Goal: Task Accomplishment & Management: Complete application form

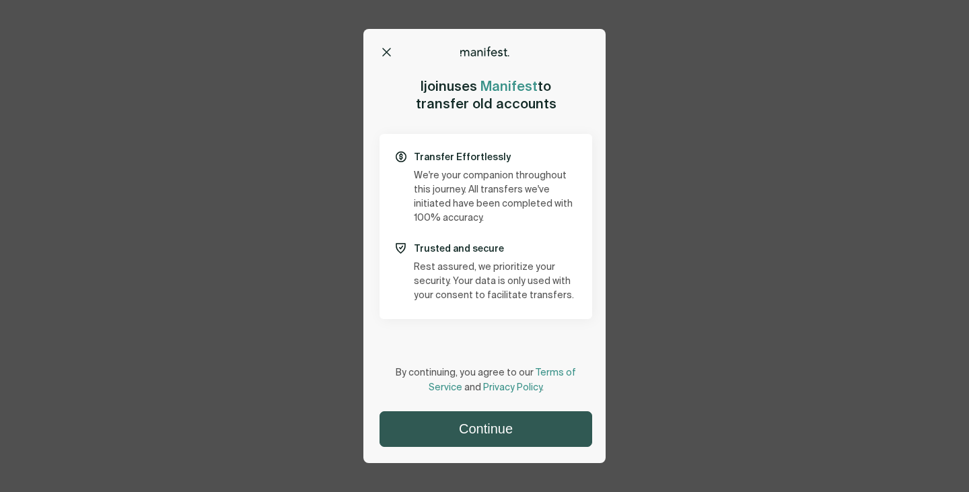
click at [499, 442] on button "Continue" at bounding box center [485, 429] width 211 height 34
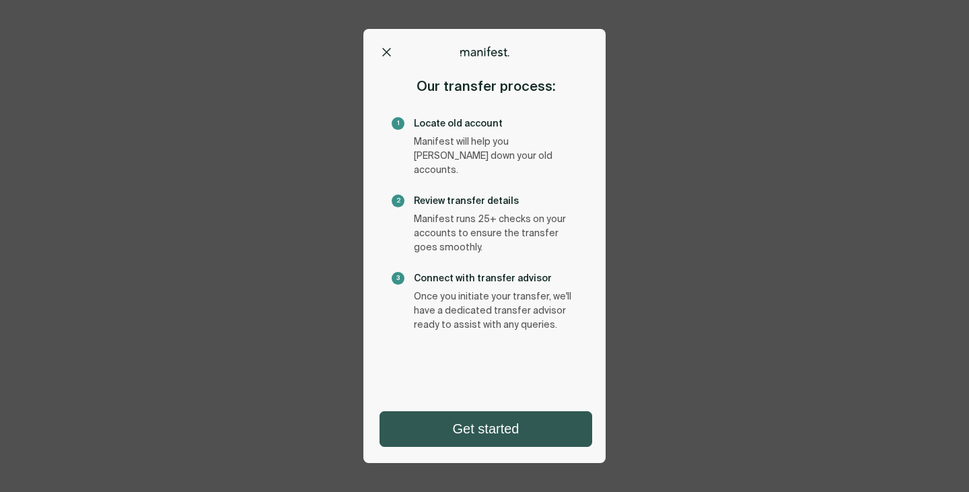
click at [527, 429] on button "Get started" at bounding box center [485, 429] width 211 height 34
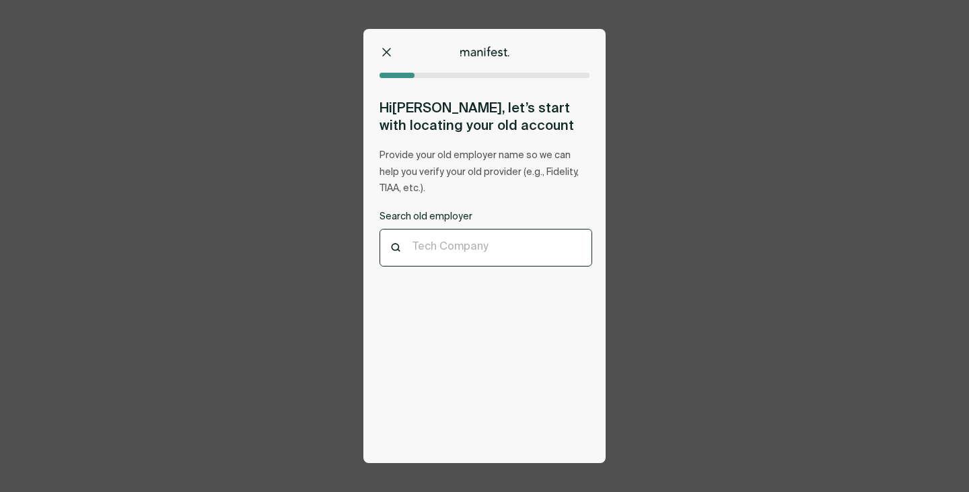
click at [450, 247] on div at bounding box center [485, 248] width 147 height 13
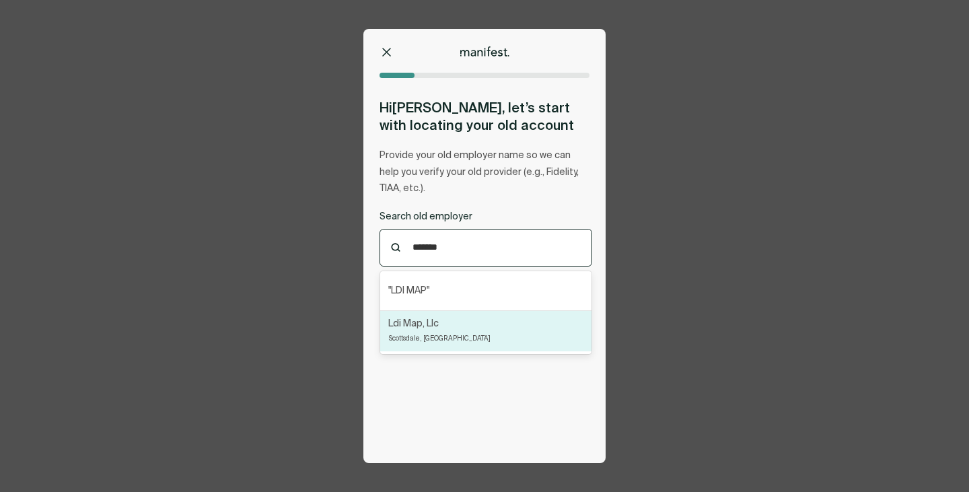
click at [409, 336] on p "Scottsdale, [GEOGRAPHIC_DATA]" at bounding box center [439, 338] width 102 height 15
type input "*******"
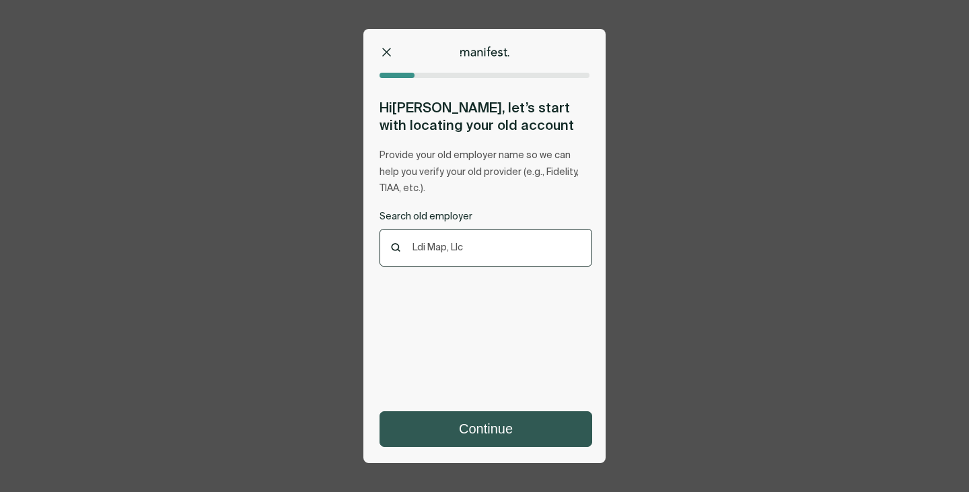
click at [484, 423] on button "Continue" at bounding box center [485, 429] width 211 height 34
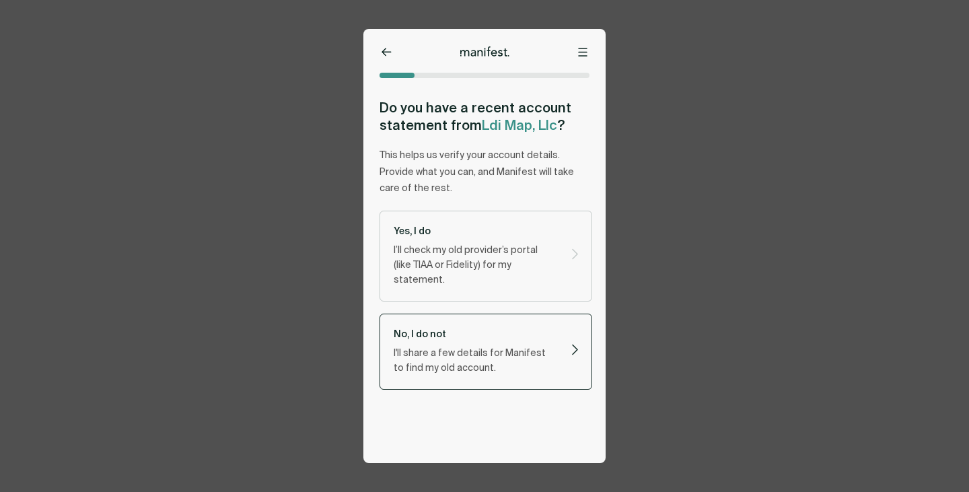
click at [479, 346] on p "I'll share a few details for Manifest to find my old account." at bounding box center [474, 361] width 161 height 30
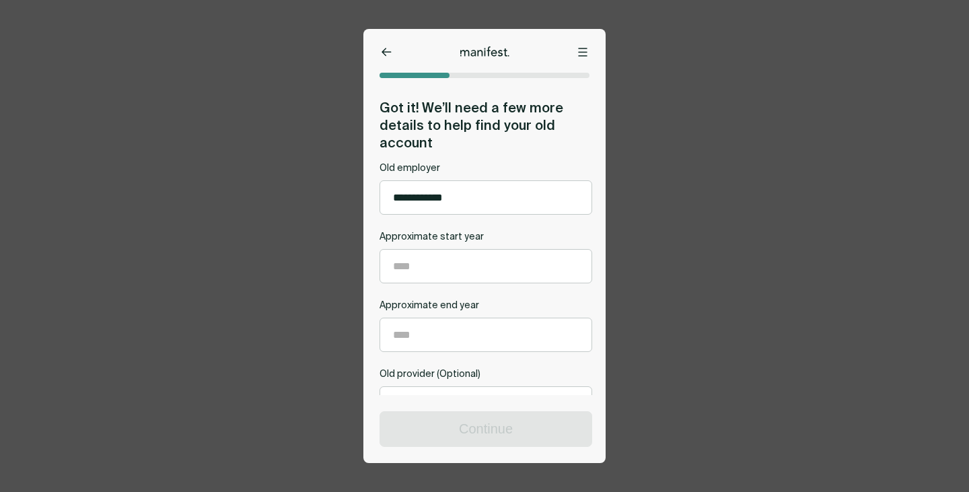
scroll to position [75, 0]
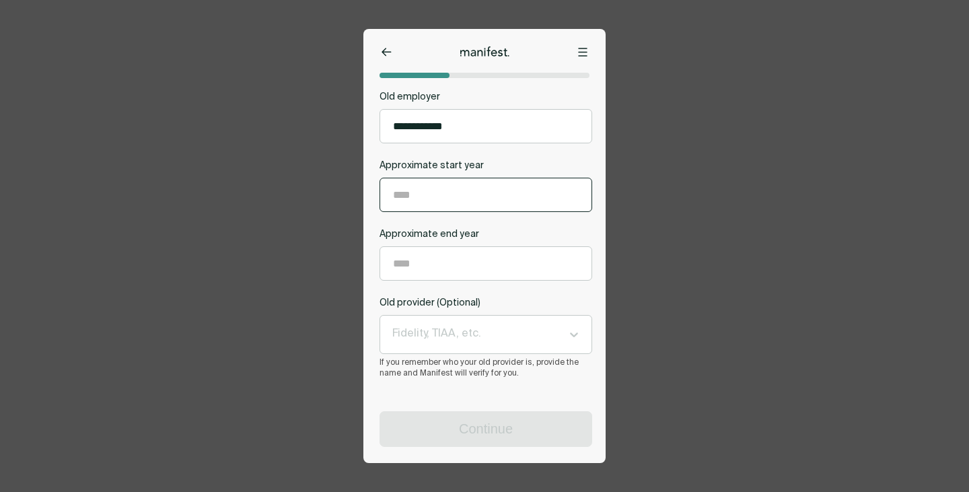
click at [447, 200] on input "Approximate start year" at bounding box center [485, 194] width 211 height 33
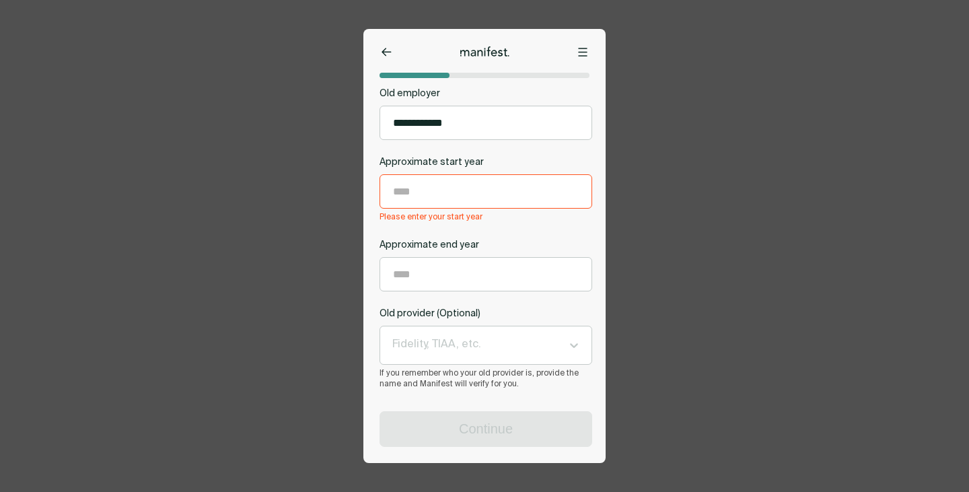
click at [392, 50] on button at bounding box center [385, 52] width 13 height 13
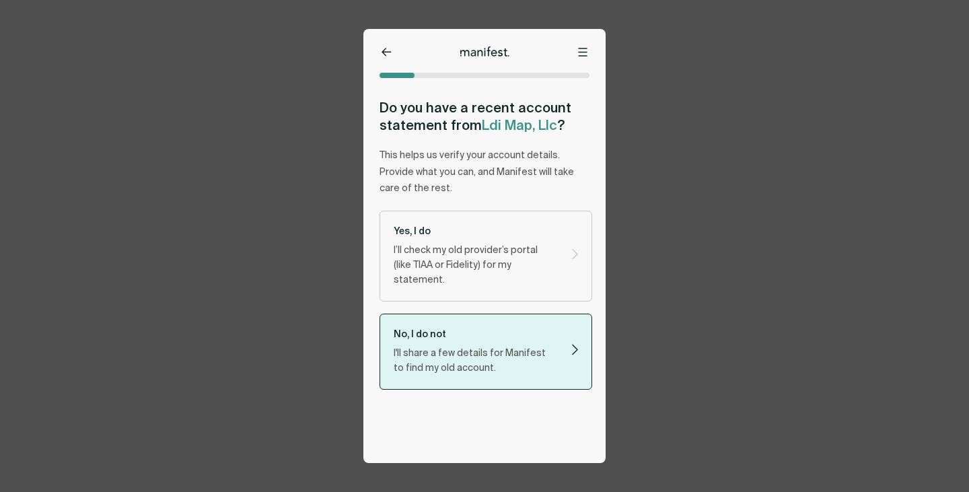
click at [385, 50] on icon at bounding box center [386, 52] width 10 height 9
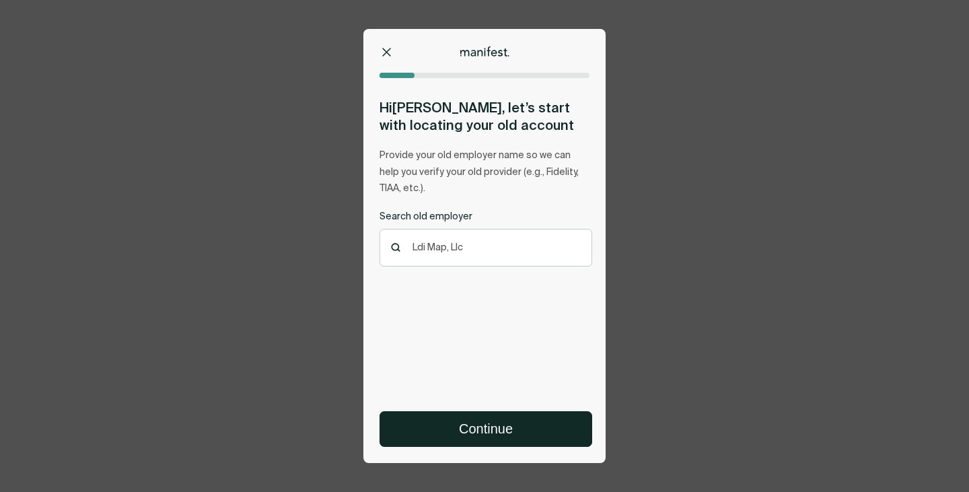
click at [383, 51] on icon at bounding box center [386, 52] width 9 height 9
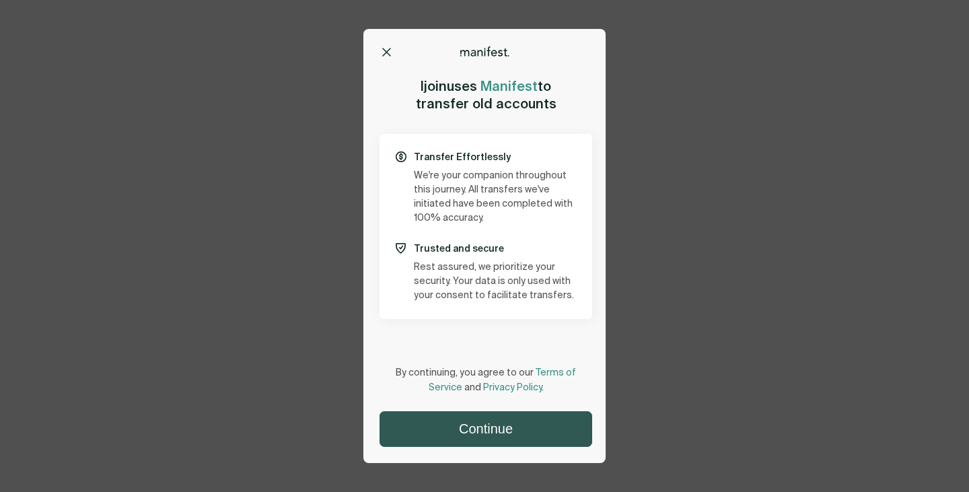
click at [527, 439] on button "Continue" at bounding box center [485, 429] width 211 height 34
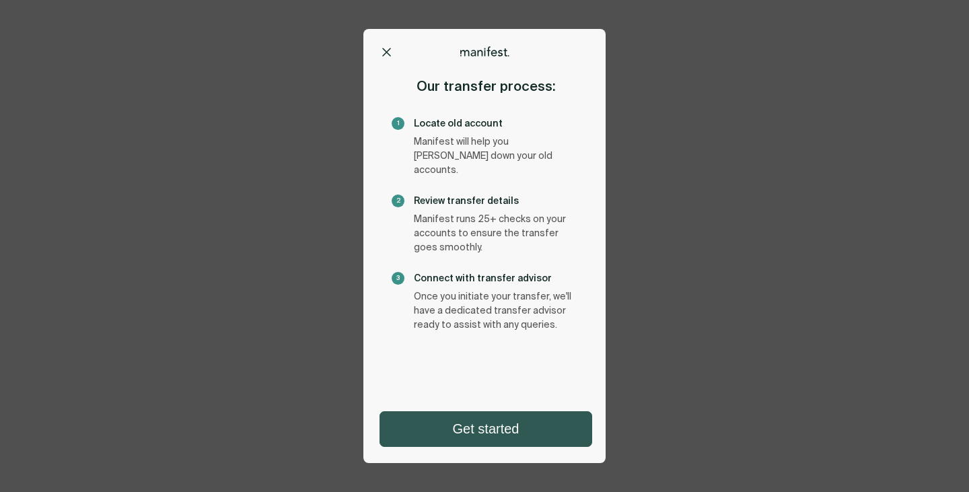
click at [515, 428] on button "Get started" at bounding box center [485, 429] width 211 height 34
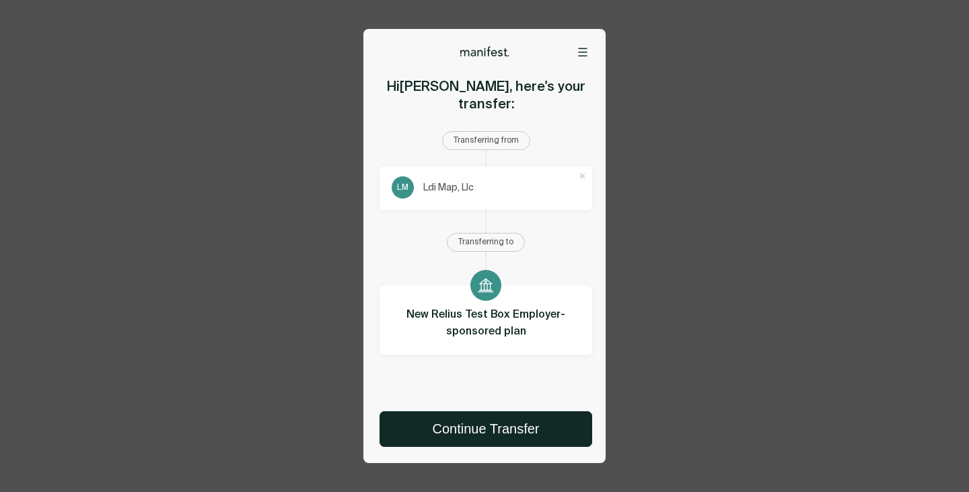
click at [578, 57] on div "Options Home Exit Manifest [EMAIL_ADDRESS][DOMAIN_NAME] Remove account? Removin…" at bounding box center [484, 246] width 242 height 434
click at [579, 55] on icon at bounding box center [583, 51] width 8 height 7
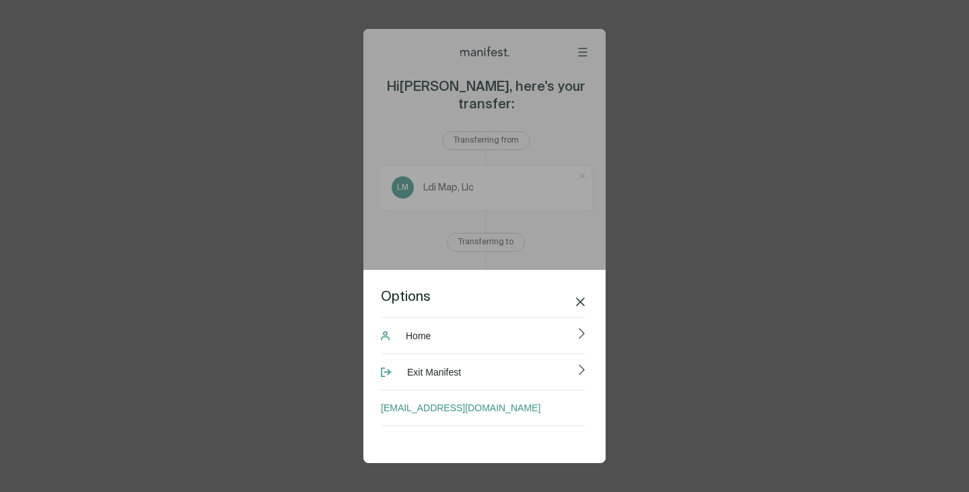
click at [581, 297] on icon at bounding box center [580, 301] width 9 height 9
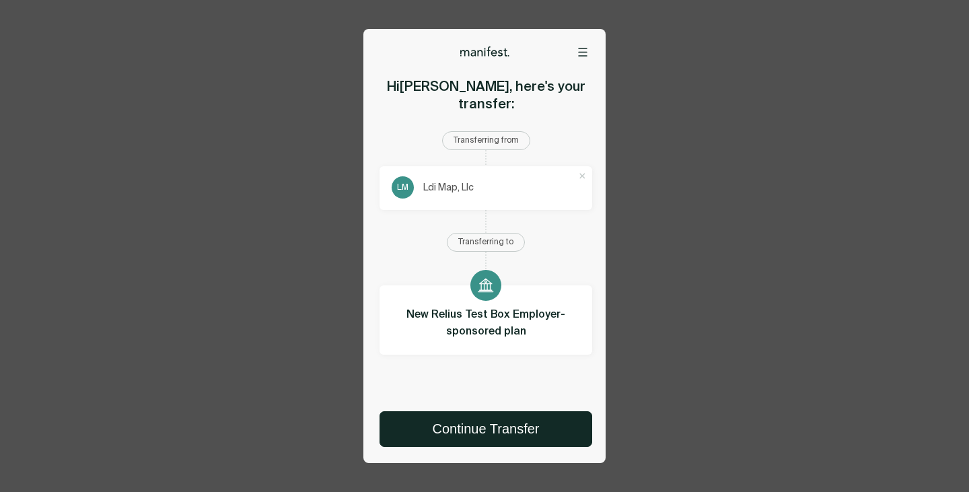
click at [655, 87] on div "Options Home Exit Manifest [EMAIL_ADDRESS][DOMAIN_NAME] Remove account? Removin…" at bounding box center [484, 246] width 969 height 492
click at [582, 50] on icon at bounding box center [582, 52] width 9 height 9
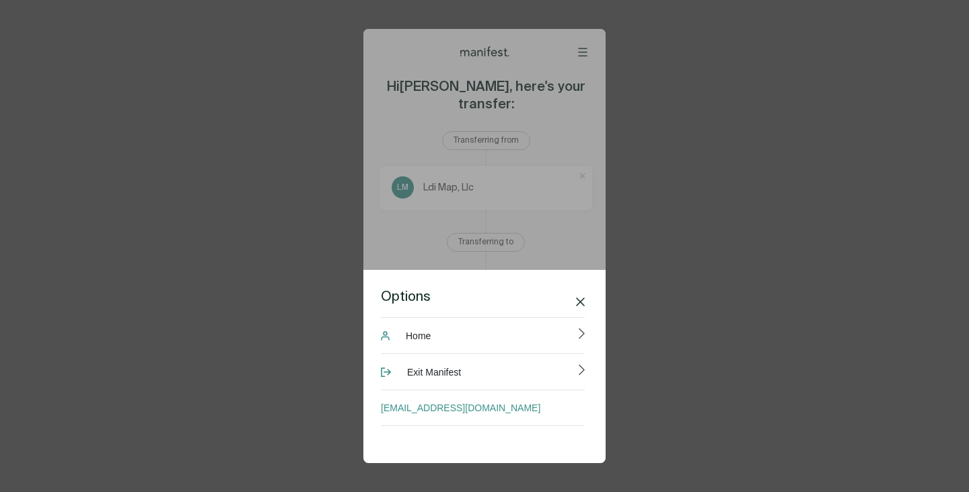
click at [677, 88] on div "Options Home Exit Manifest [EMAIL_ADDRESS][DOMAIN_NAME] Remove account? Removin…" at bounding box center [484, 246] width 969 height 492
click at [509, 337] on button "Home" at bounding box center [483, 335] width 204 height 36
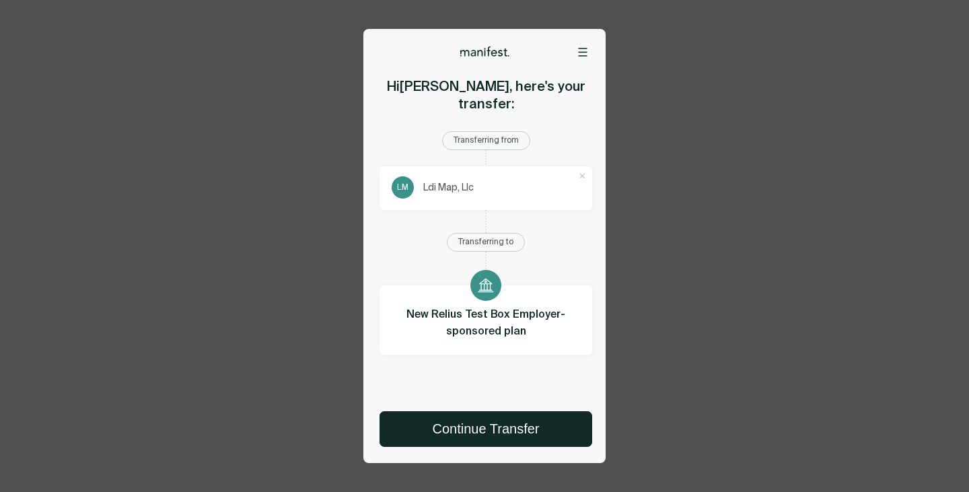
click at [646, 92] on div "Options Home Exit Manifest [EMAIL_ADDRESS][DOMAIN_NAME] Remove account? Removin…" at bounding box center [484, 246] width 969 height 492
